Goal: Navigation & Orientation: Find specific page/section

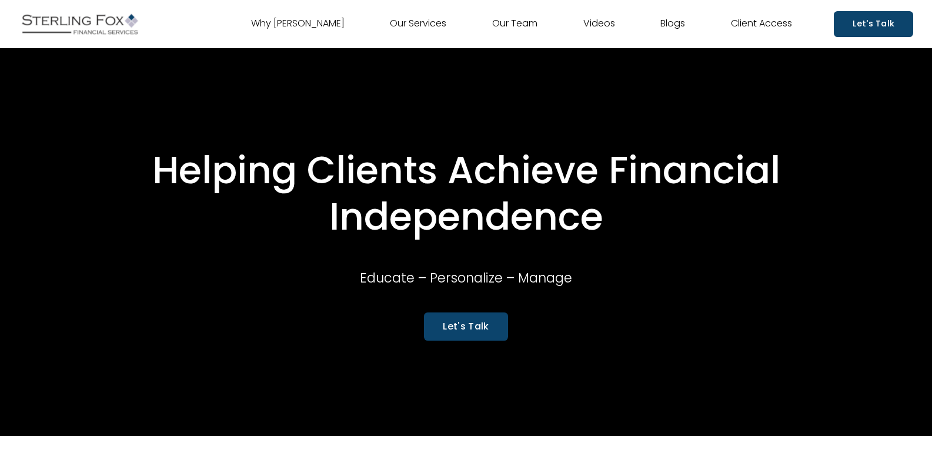
click at [320, 19] on link "Why [PERSON_NAME]" at bounding box center [297, 24] width 93 height 19
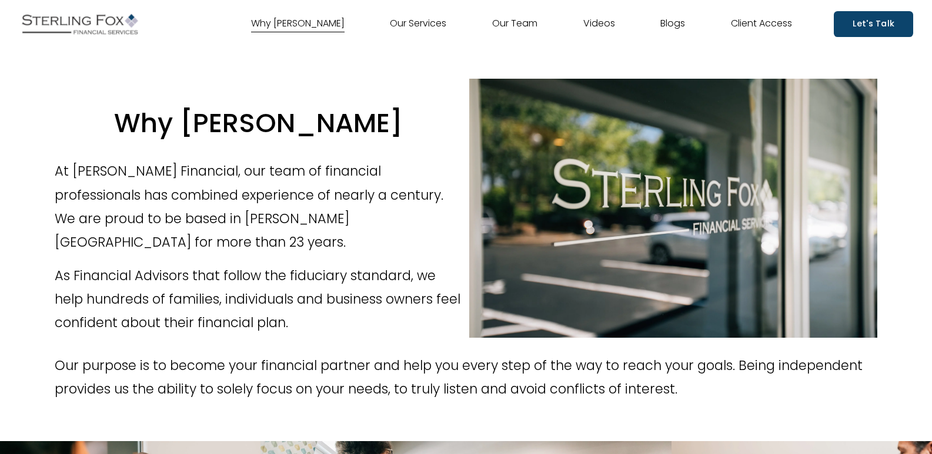
click at [411, 24] on link "Our Services" at bounding box center [418, 24] width 56 height 19
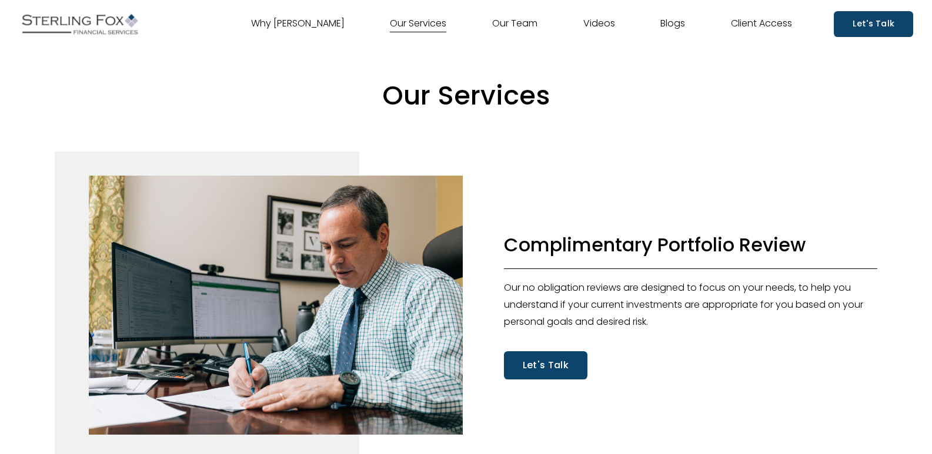
click at [594, 24] on link "Videos" at bounding box center [599, 24] width 32 height 19
